Goal: Transaction & Acquisition: Purchase product/service

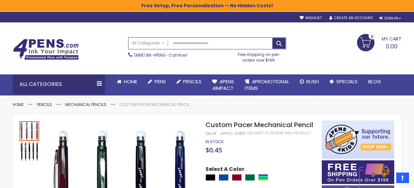
select select "*****"
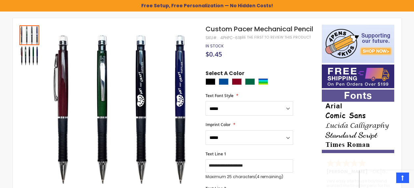
scroll to position [94, 0]
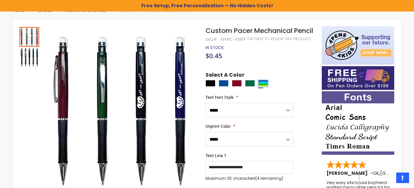
click at [264, 85] on div "Assorted" at bounding box center [263, 83] width 10 height 7
type input "****"
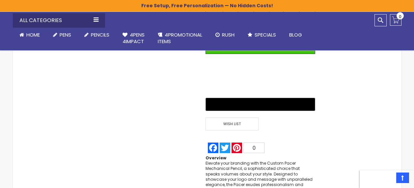
scroll to position [451, 0]
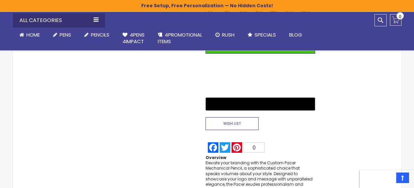
click at [246, 128] on span "Wish List" at bounding box center [232, 123] width 53 height 13
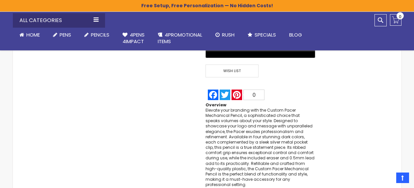
scroll to position [519, 0]
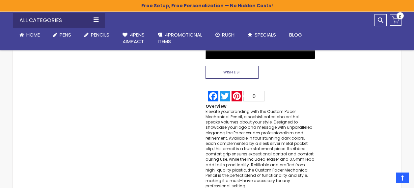
click at [212, 73] on span "Wish List" at bounding box center [232, 72] width 53 height 13
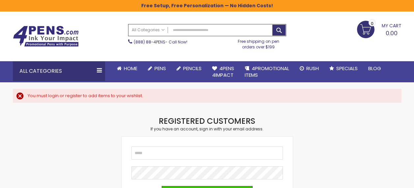
scroll to position [13, 0]
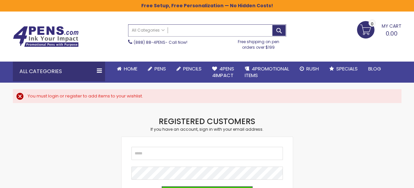
click at [185, 31] on input "Search" at bounding box center [206, 31] width 157 height 12
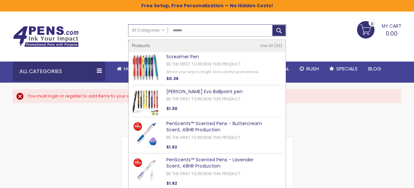
type input "********"
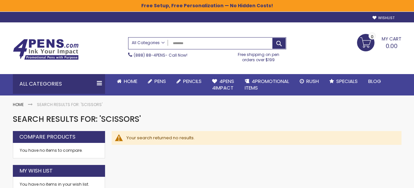
click at [162, 43] on span "All Categories" at bounding box center [148, 42] width 33 height 5
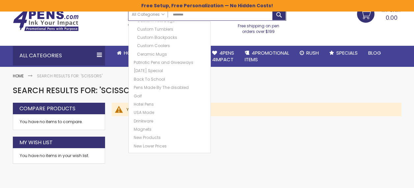
scroll to position [28, 0]
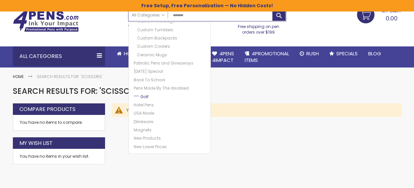
click at [137, 97] on link "Golf" at bounding box center [169, 96] width 75 height 7
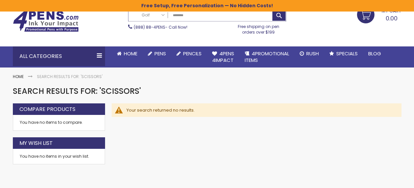
click at [199, 16] on input "********" at bounding box center [206, 16] width 157 height 12
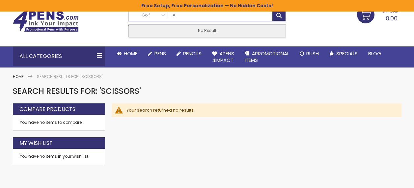
type input "*"
click at [279, 18] on input "Search" at bounding box center [206, 16] width 157 height 12
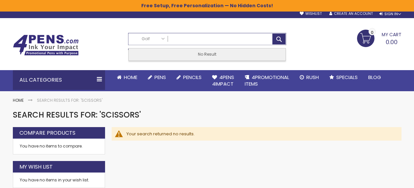
scroll to position [0, 0]
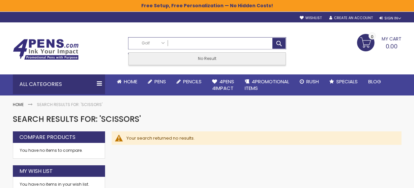
click at [280, 43] on input "Search" at bounding box center [206, 44] width 157 height 12
click at [281, 47] on input "Search" at bounding box center [206, 44] width 157 height 12
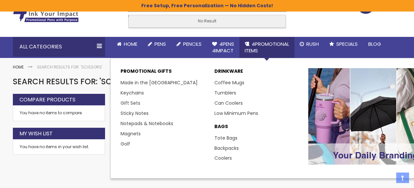
scroll to position [39, 0]
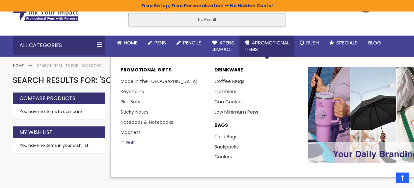
click at [127, 143] on link "Golf" at bounding box center [128, 142] width 14 height 7
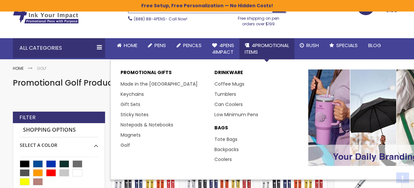
scroll to position [38, 0]
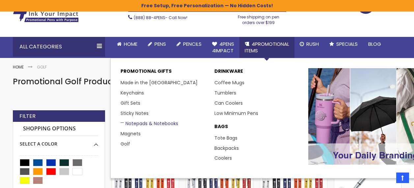
click at [162, 123] on link "Notepads & Notebooks" at bounding box center [150, 123] width 58 height 7
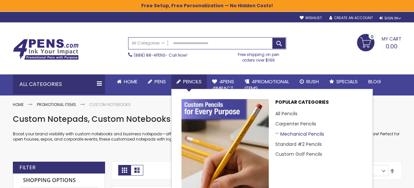
click at [293, 133] on link "Mechanical Pencils" at bounding box center [299, 134] width 49 height 7
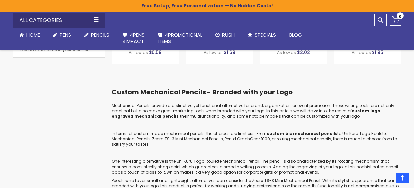
scroll to position [359, 0]
